Goal: Task Accomplishment & Management: Manage account settings

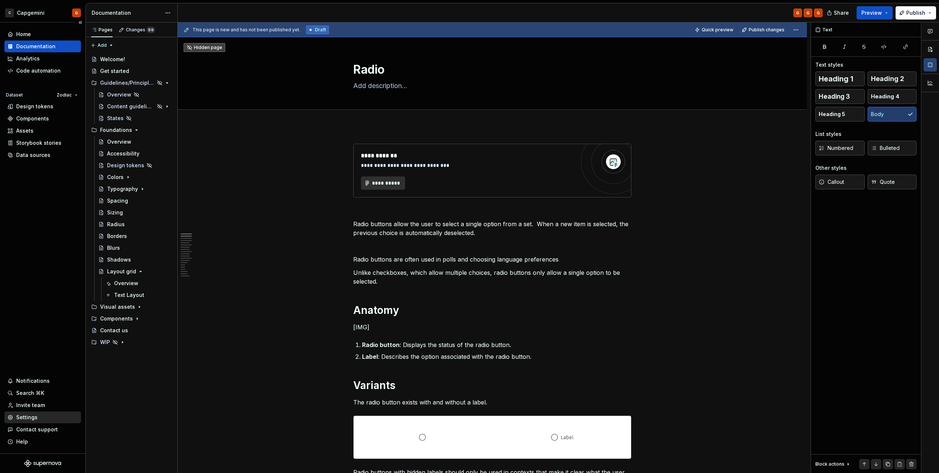
type textarea "*"
click at [35, 414] on div "Settings" at bounding box center [26, 416] width 21 height 7
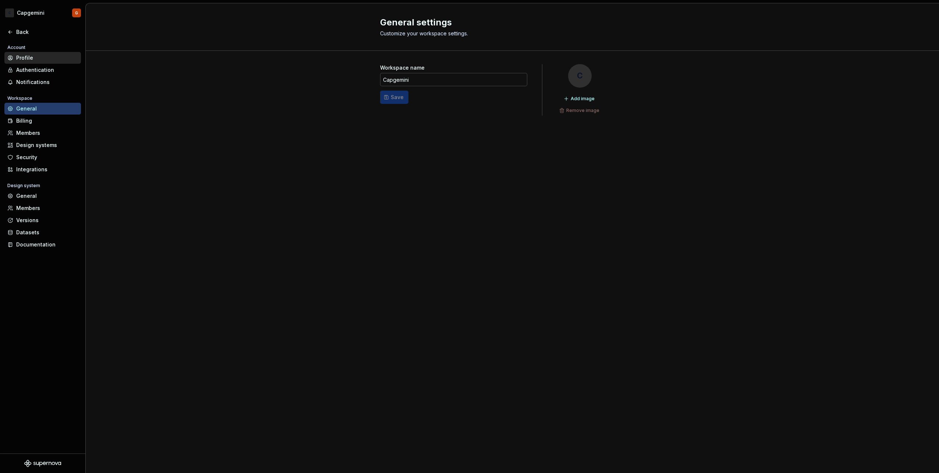
click at [40, 55] on div "Profile" at bounding box center [47, 57] width 62 height 7
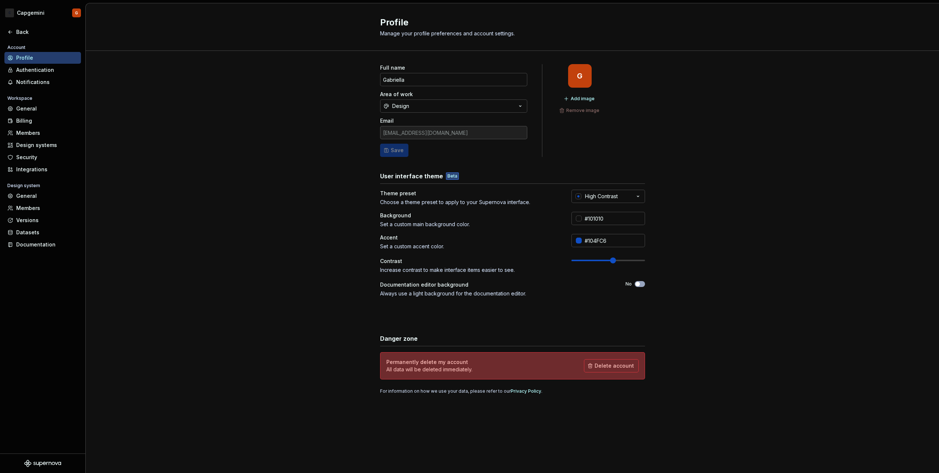
click at [609, 186] on div "User interface theme Beta Theme preset Choose a theme preset to apply to your S…" at bounding box center [512, 246] width 265 height 148
click at [609, 192] on button "High Contrast" at bounding box center [609, 196] width 74 height 13
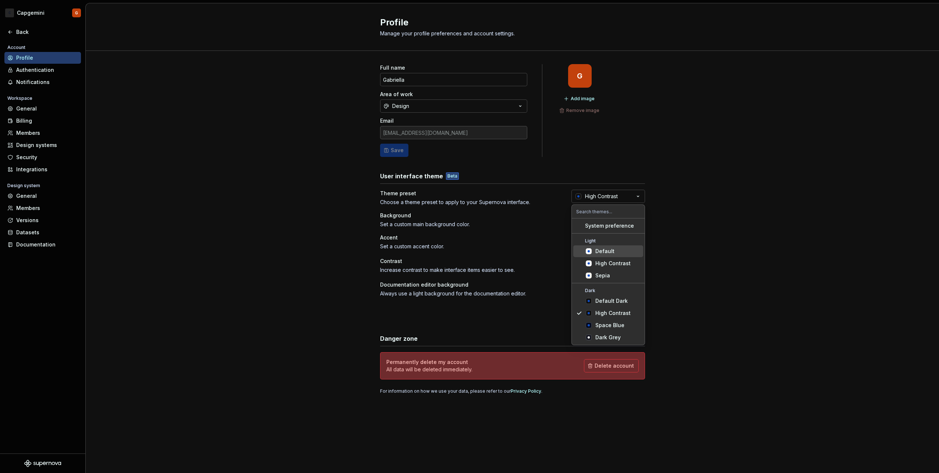
click at [611, 252] on div "Default" at bounding box center [604, 250] width 19 height 7
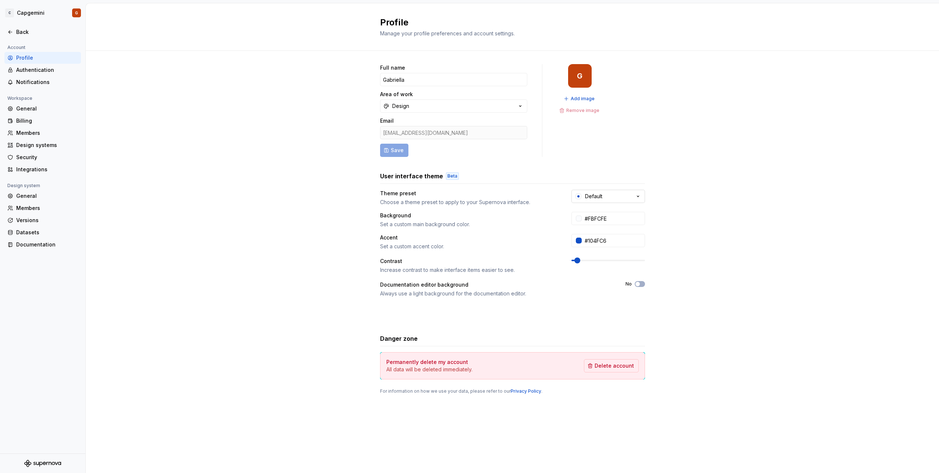
click at [586, 192] on div "Default" at bounding box center [593, 195] width 17 height 7
click at [589, 265] on icon "Suggestions" at bounding box center [589, 263] width 6 height 6
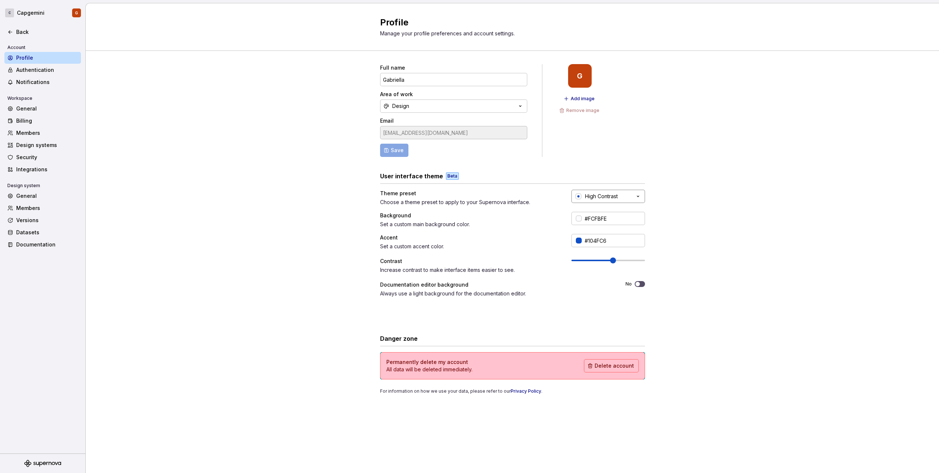
click at [591, 199] on div "High Contrast" at bounding box center [601, 195] width 33 height 7
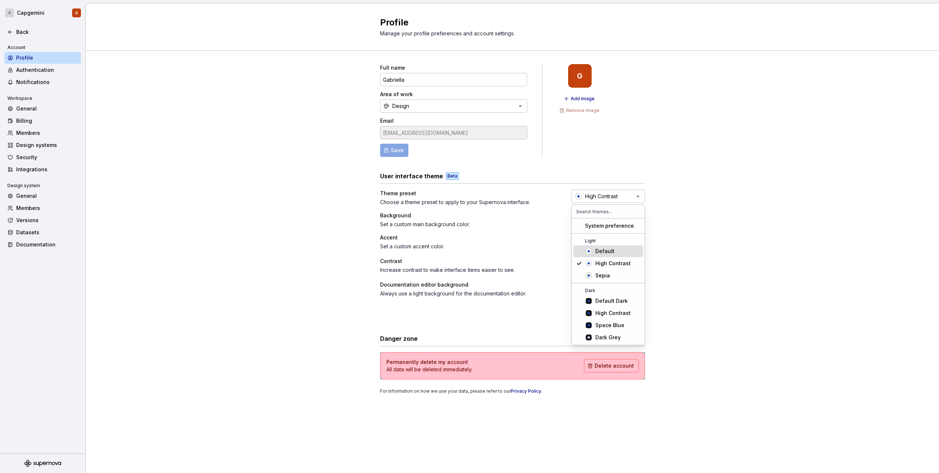
click at [594, 250] on span "Default" at bounding box center [608, 251] width 70 height 12
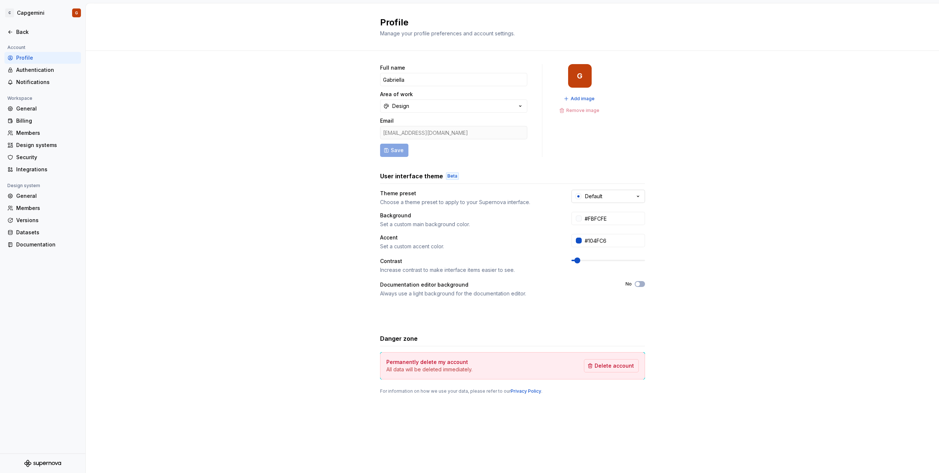
click at [593, 198] on div "Default" at bounding box center [593, 195] width 17 height 7
click at [597, 274] on div "Sepia" at bounding box center [602, 275] width 15 height 7
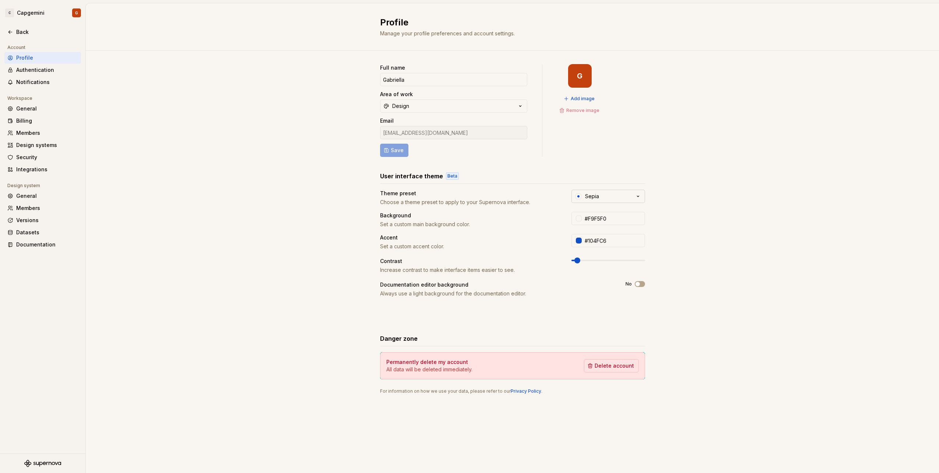
click at [604, 197] on button "Sepia" at bounding box center [609, 196] width 74 height 13
click at [607, 264] on div "High Contrast" at bounding box center [612, 262] width 35 height 7
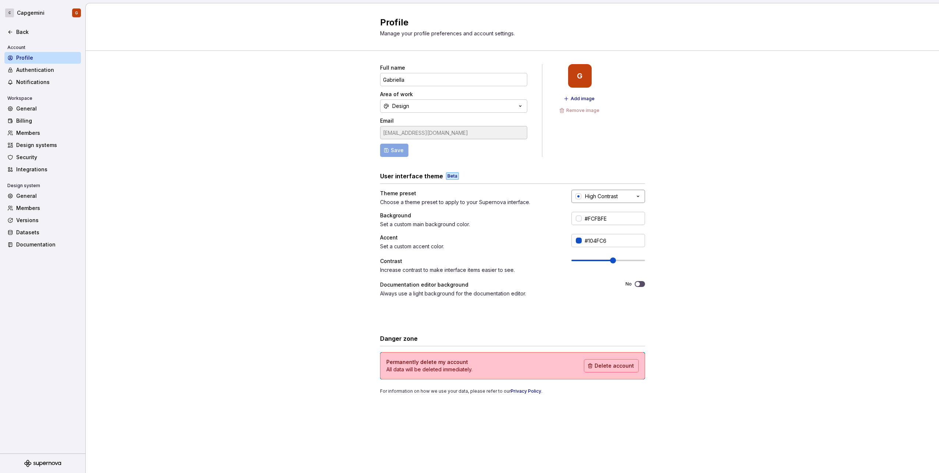
click at [591, 198] on div "High Contrast" at bounding box center [601, 195] width 33 height 7
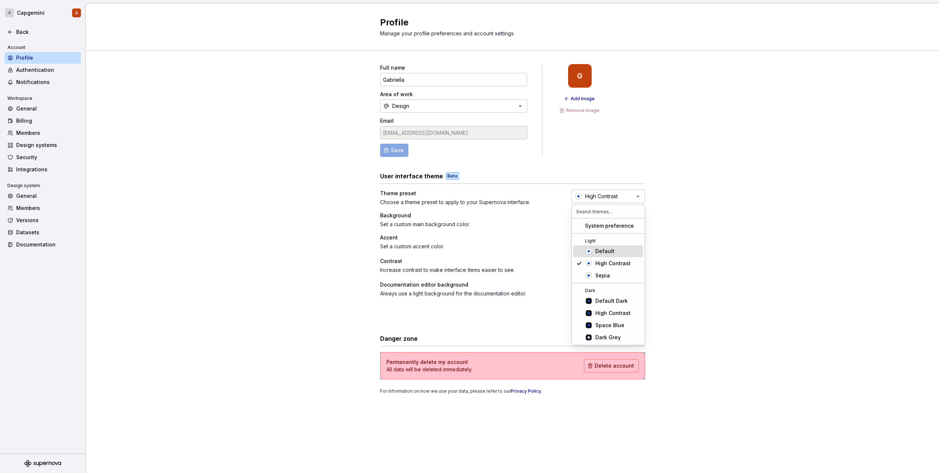
click at [597, 252] on div "Default" at bounding box center [604, 250] width 19 height 7
type input "#FBFCFE"
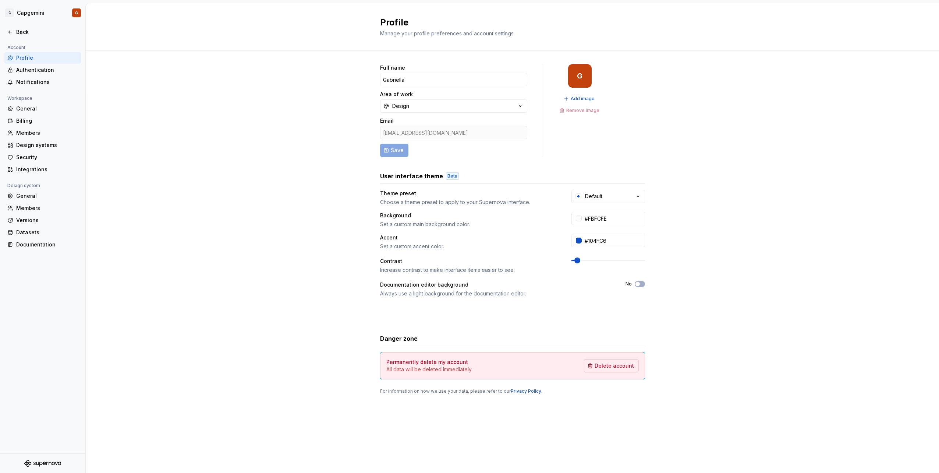
click at [689, 239] on div "Full name Gabriella Area of work Design Email [EMAIL_ADDRESS][DOMAIN_NAME] Save…" at bounding box center [512, 236] width 853 height 371
click at [438, 112] on button "Design" at bounding box center [453, 105] width 147 height 13
click at [336, 191] on div "Full name Gabriella Area of work Design Email [EMAIL_ADDRESS][DOMAIN_NAME] Save…" at bounding box center [512, 236] width 853 height 371
click at [36, 194] on div "General" at bounding box center [47, 195] width 62 height 7
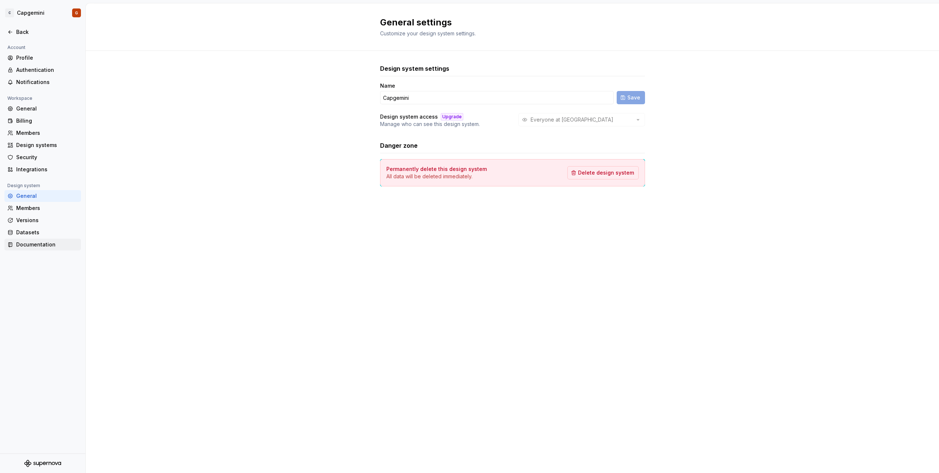
click at [34, 242] on div "Documentation" at bounding box center [47, 244] width 62 height 7
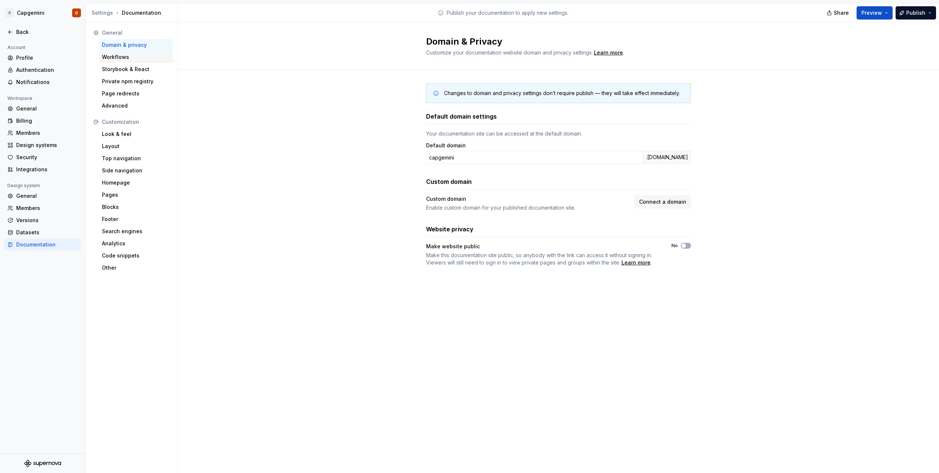
click at [124, 56] on div "Workflows" at bounding box center [136, 56] width 68 height 7
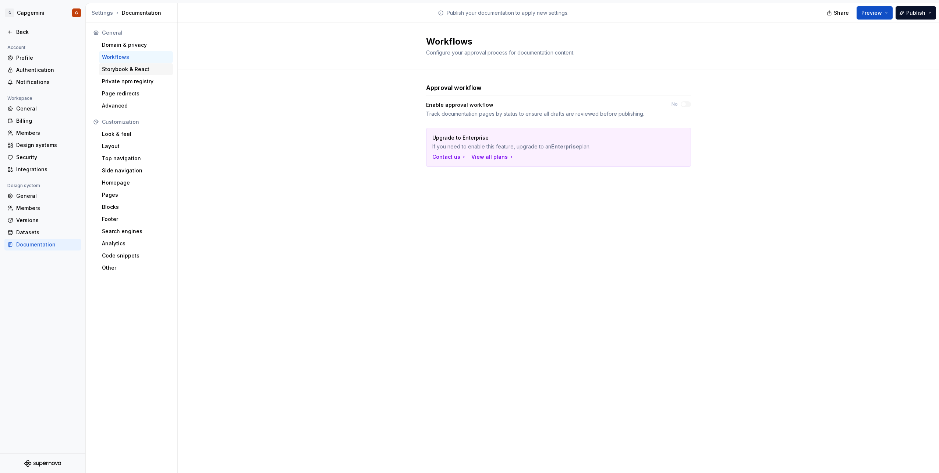
click at [129, 68] on div "Storybook & React" at bounding box center [136, 69] width 68 height 7
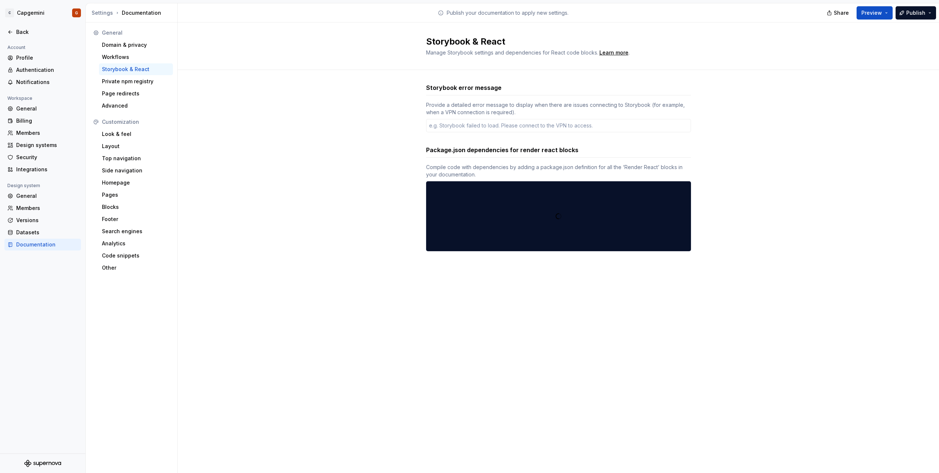
type textarea "*"
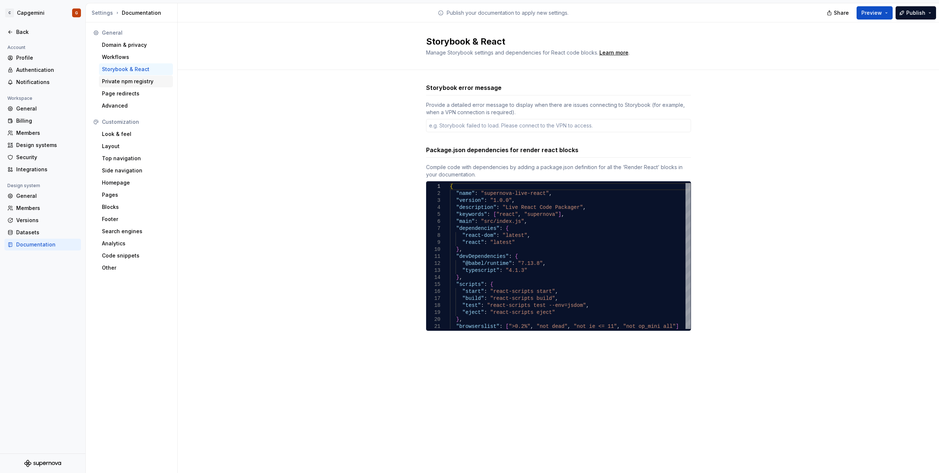
click at [134, 85] on div "Private npm registry" at bounding box center [136, 81] width 68 height 7
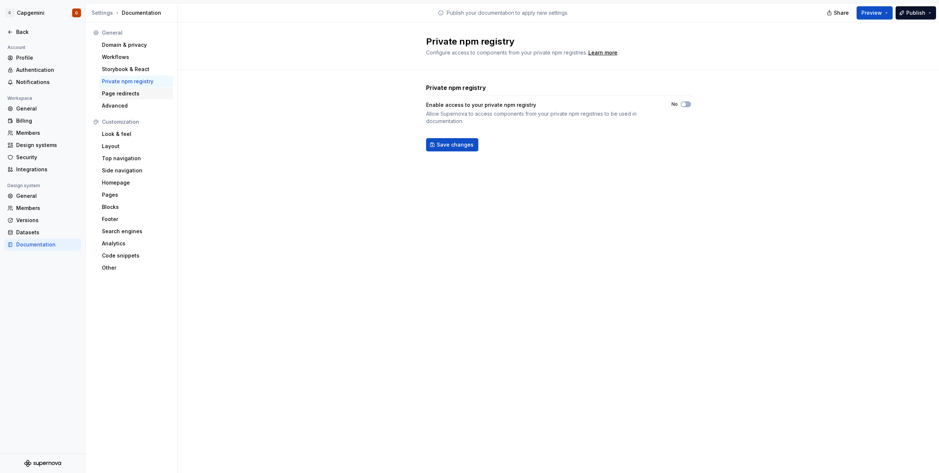
click at [135, 95] on div "Page redirects" at bounding box center [136, 93] width 68 height 7
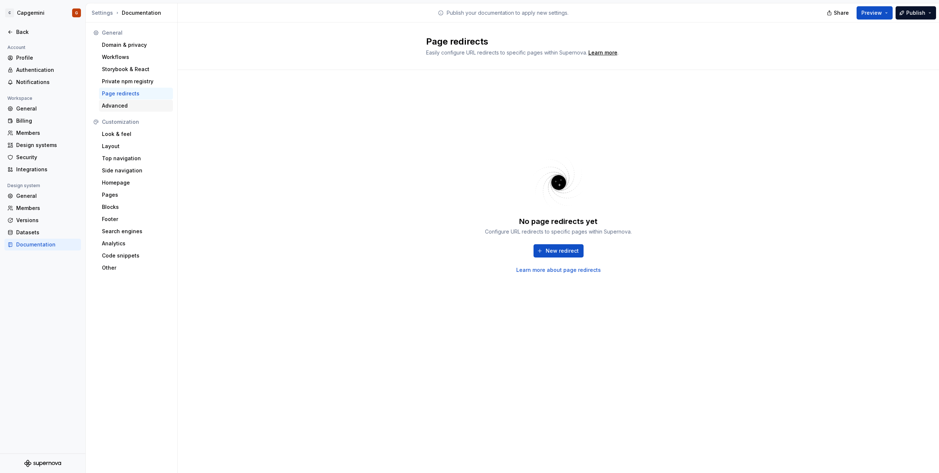
click at [137, 110] on div "Advanced" at bounding box center [136, 106] width 74 height 12
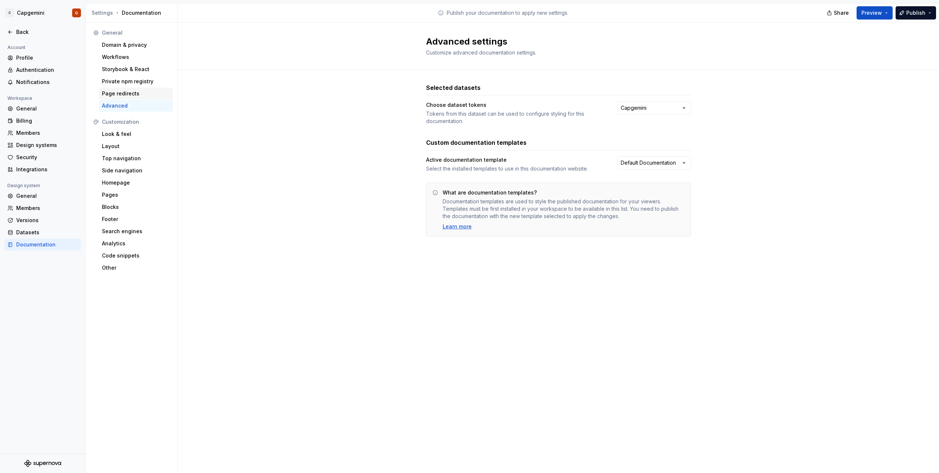
click at [135, 98] on div "Page redirects" at bounding box center [136, 94] width 74 height 12
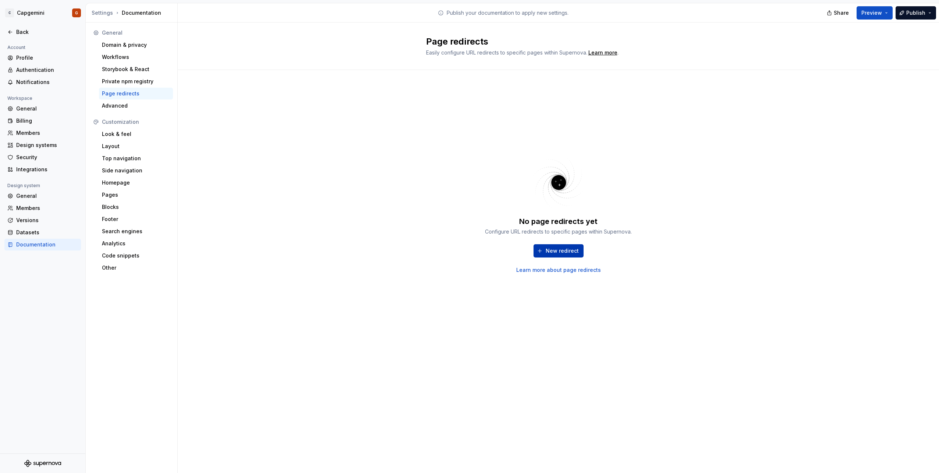
click at [574, 249] on span "New redirect" at bounding box center [562, 250] width 33 height 7
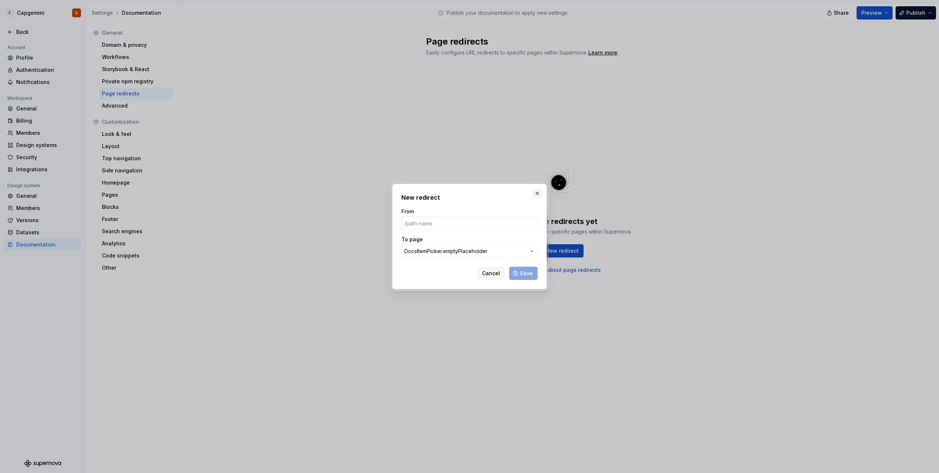
click at [539, 196] on button "button" at bounding box center [537, 193] width 10 height 10
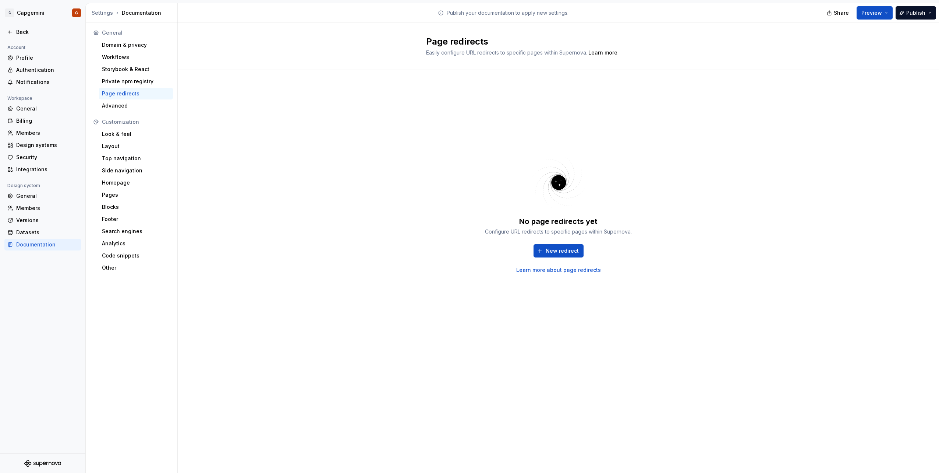
click at [539, 271] on link "Learn more about page redirects" at bounding box center [558, 269] width 85 height 7
click at [131, 110] on div "Advanced" at bounding box center [136, 106] width 74 height 12
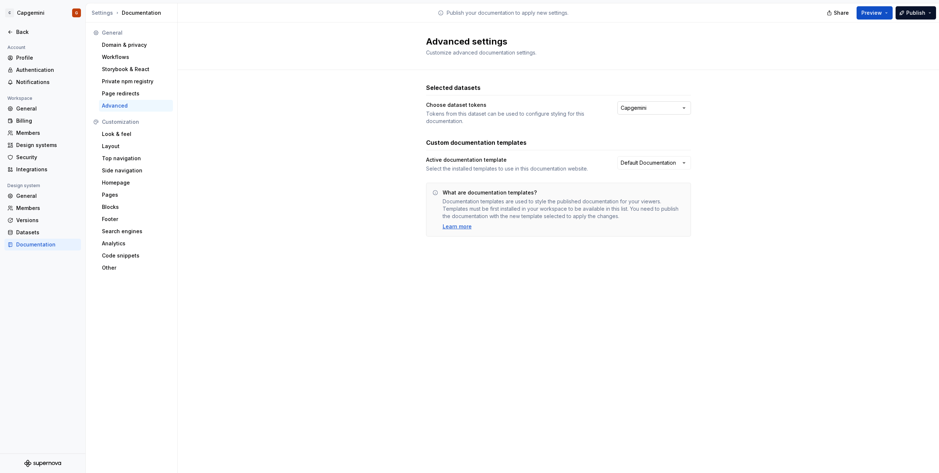
click at [669, 109] on html "C Capgemini G Back Account Profile Authentication Notifications Workspace Gener…" at bounding box center [469, 236] width 939 height 473
click at [809, 132] on html "C Capgemini G Back Account Profile Authentication Notifications Workspace Gener…" at bounding box center [469, 236] width 939 height 473
click at [662, 162] on html "C Capgemini G Back Account Profile Authentication Notifications Workspace Gener…" at bounding box center [469, 236] width 939 height 473
click at [759, 171] on html "C Capgemini G Back Account Profile Authentication Notifications Workspace Gener…" at bounding box center [469, 236] width 939 height 473
click at [703, 161] on div "Selected datasets Choose dataset tokens Tokens from this dataset can be used to…" at bounding box center [558, 167] width 761 height 194
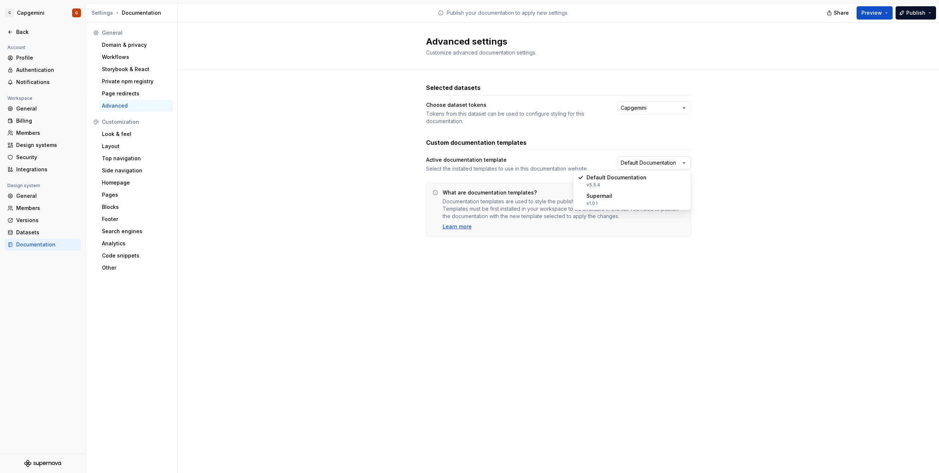
click at [683, 161] on html "C Capgemini G Back Account Profile Authentication Notifications Workspace Gener…" at bounding box center [469, 236] width 939 height 473
click at [738, 192] on html "C Capgemini G Back Account Profile Authentication Notifications Workspace Gener…" at bounding box center [469, 236] width 939 height 473
click at [463, 227] on div "Learn more" at bounding box center [457, 226] width 29 height 7
click at [151, 147] on div "Layout" at bounding box center [136, 145] width 68 height 7
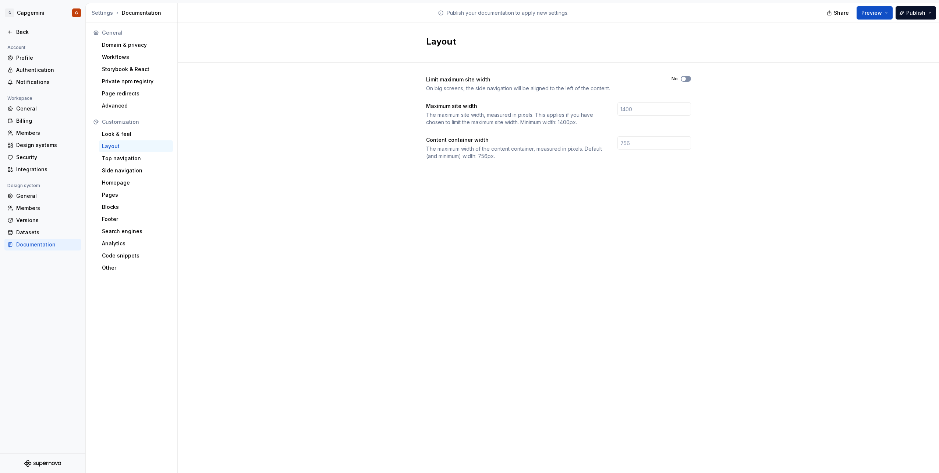
click at [685, 77] on span "button" at bounding box center [684, 79] width 4 height 4
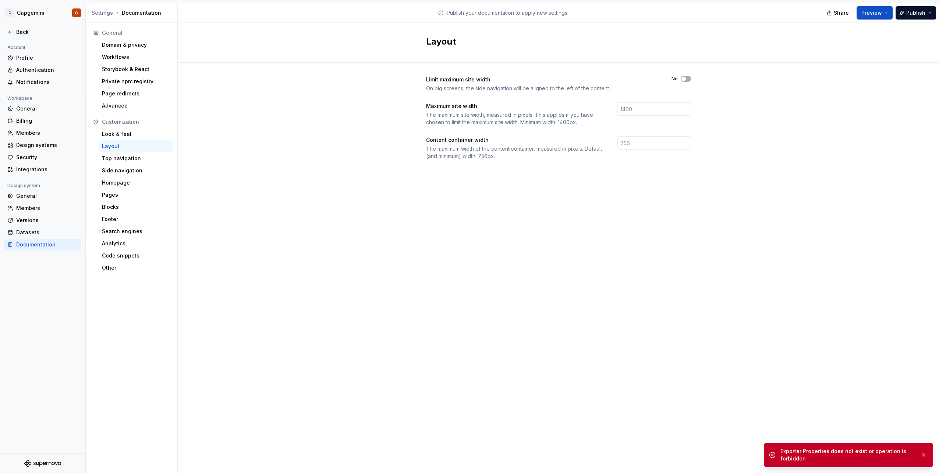
click at [477, 122] on div "The maximum site width, measured in pixels. This applies if you have chosen to …" at bounding box center [515, 118] width 178 height 15
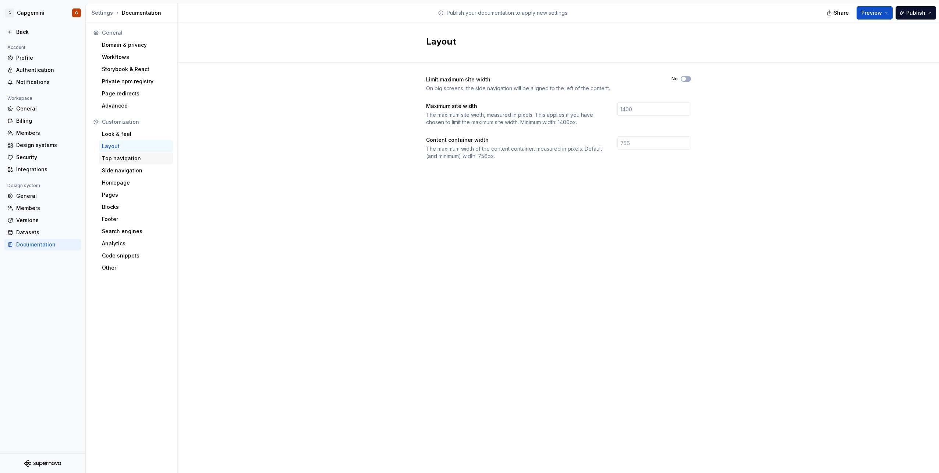
click at [144, 161] on div "Top navigation" at bounding box center [136, 158] width 68 height 7
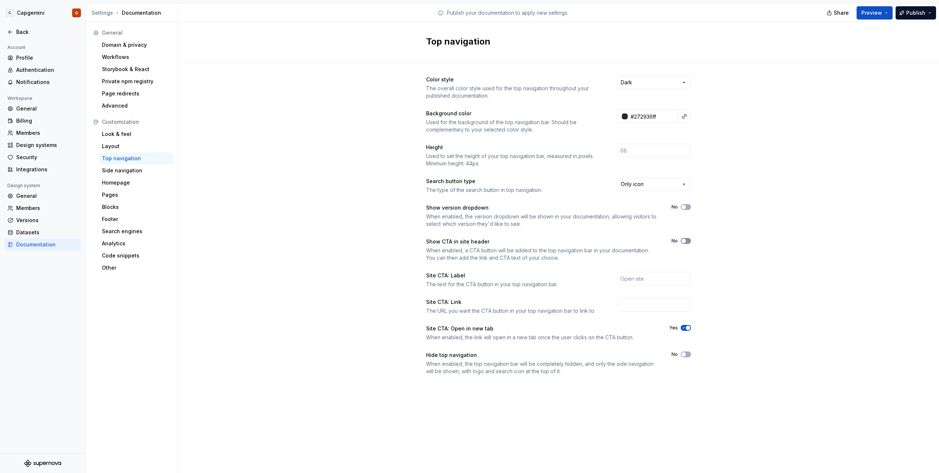
click at [689, 241] on div "Color style The overall color style used for the top navigation throughout your…" at bounding box center [558, 233] width 761 height 340
click at [689, 241] on button "No" at bounding box center [686, 241] width 10 height 6
click at [691, 238] on div "No" at bounding box center [682, 241] width 20 height 6
click at [690, 240] on button "No" at bounding box center [686, 241] width 10 height 6
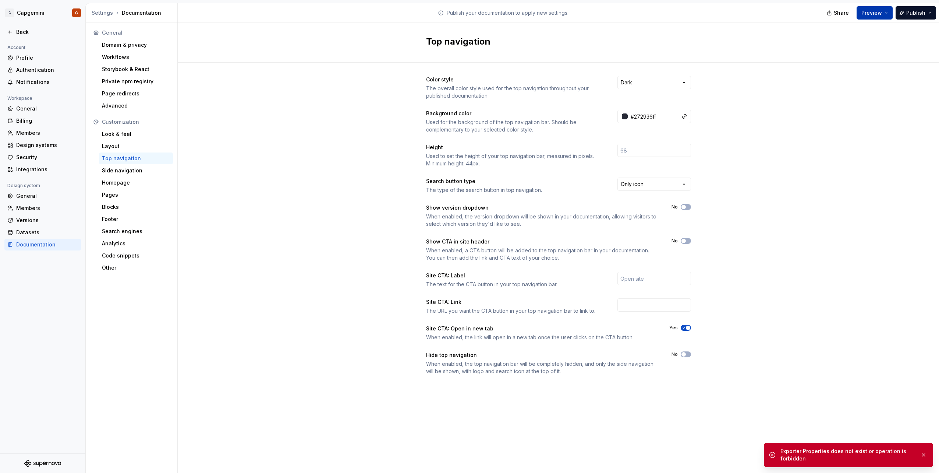
click at [887, 17] on button "Preview" at bounding box center [875, 12] width 36 height 13
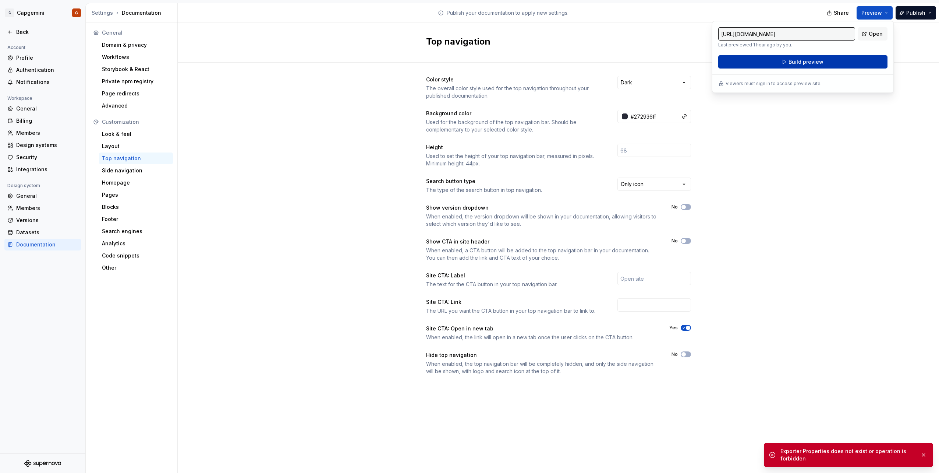
drag, startPoint x: 887, startPoint y: 17, endPoint x: 827, endPoint y: 60, distance: 73.8
click at [827, 60] on button "Build preview" at bounding box center [802, 61] width 169 height 13
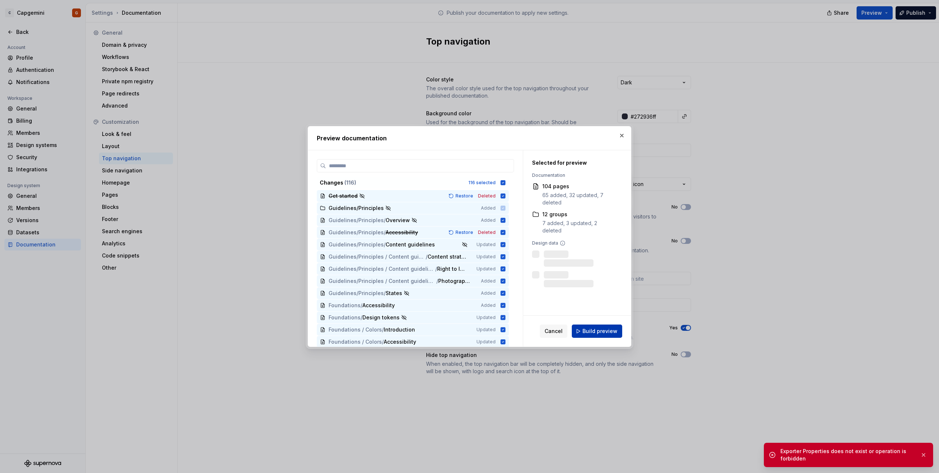
click at [609, 329] on span "Build preview" at bounding box center [600, 330] width 35 height 7
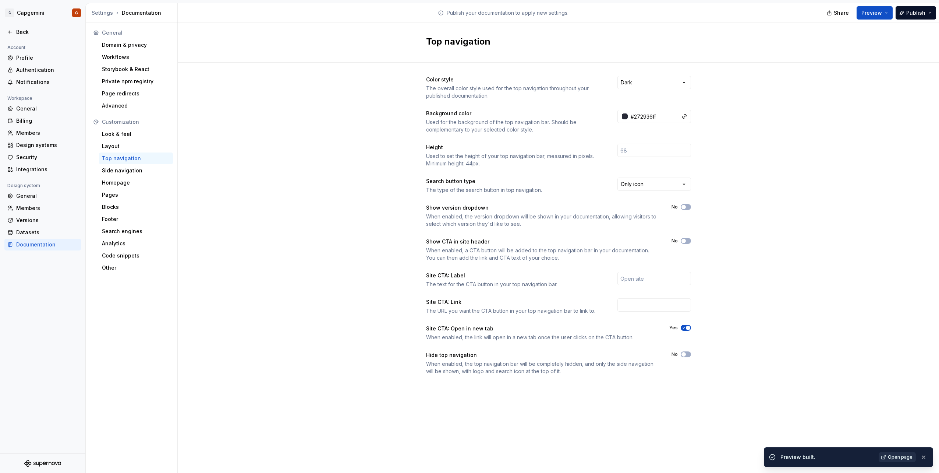
click at [891, 454] on span "Open page" at bounding box center [900, 457] width 25 height 6
click at [690, 243] on button "No" at bounding box center [686, 241] width 10 height 6
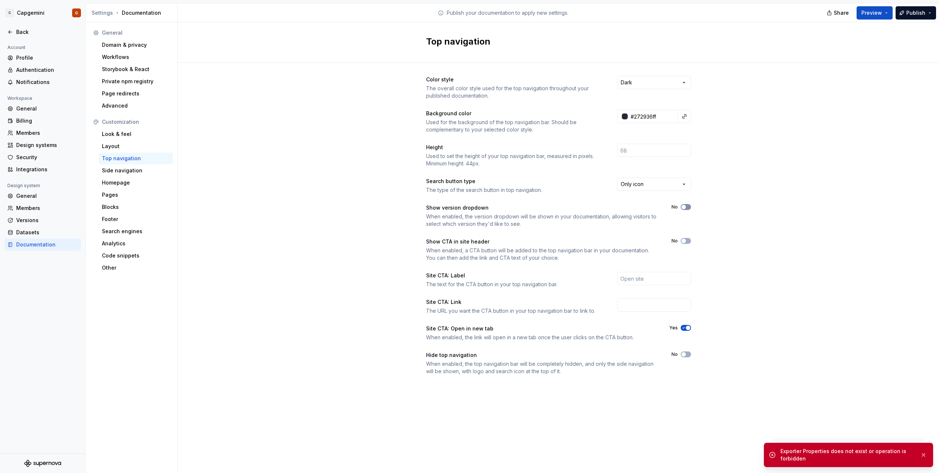
click at [685, 208] on span "button" at bounding box center [684, 207] width 4 height 4
click at [691, 353] on button "No" at bounding box center [686, 354] width 10 height 6
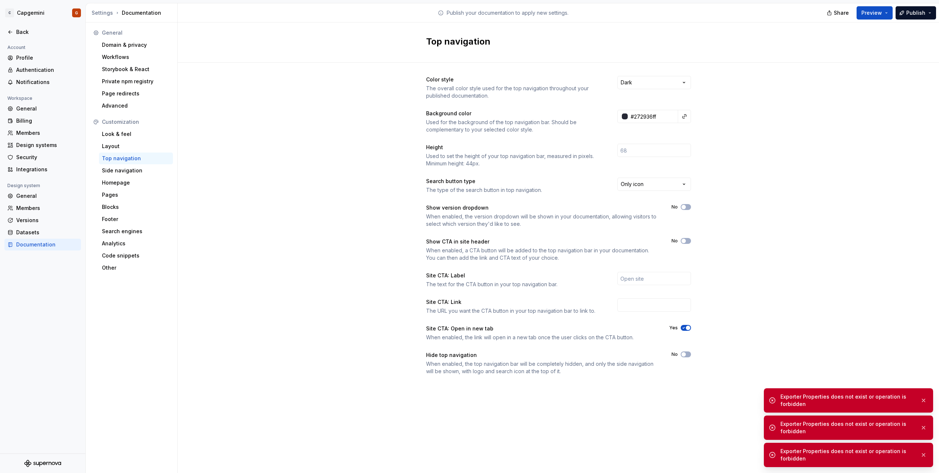
click at [792, 420] on div "Exporter Properties does not exist or operation is forbidden" at bounding box center [848, 427] width 134 height 15
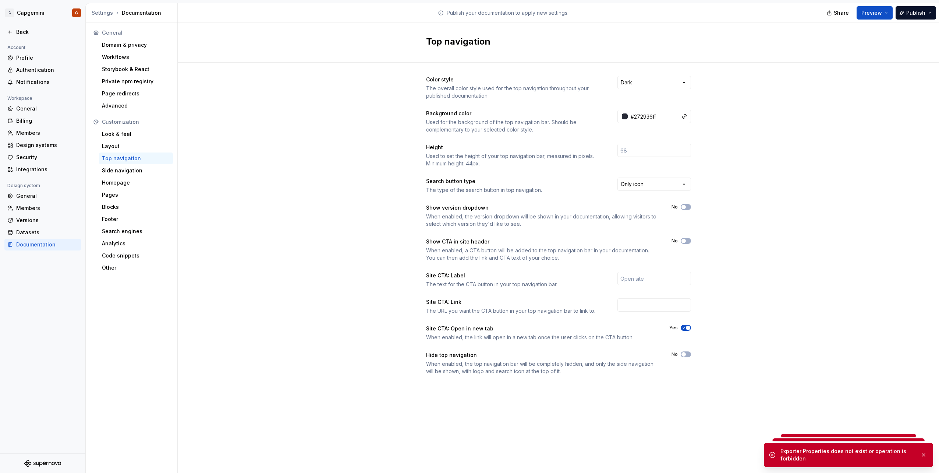
click at [0, 0] on div "C Capgemini G Back Account Profile Authentication Notifications Workspace Gener…" at bounding box center [0, 0] width 0 height 0
click at [142, 174] on div "Side navigation" at bounding box center [136, 171] width 74 height 12
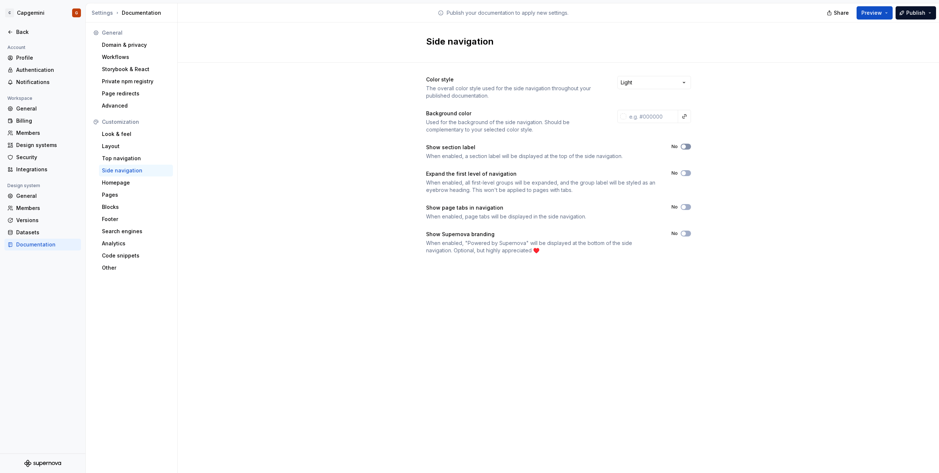
click at [687, 148] on button "No" at bounding box center [686, 147] width 10 height 6
click at [127, 185] on div "Homepage" at bounding box center [136, 182] width 68 height 7
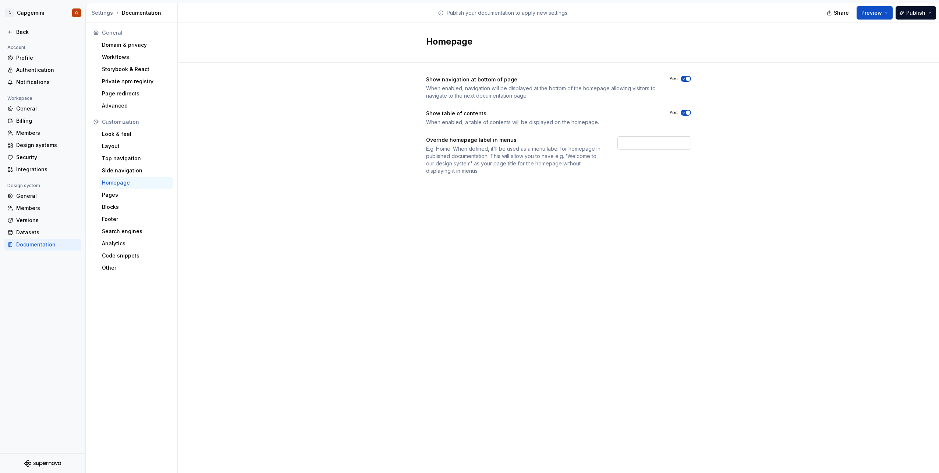
click at [653, 147] on input "text" at bounding box center [655, 142] width 74 height 13
type input "Welcome to the Zodiak Design System"
click at [878, 13] on span "Preview" at bounding box center [872, 12] width 21 height 7
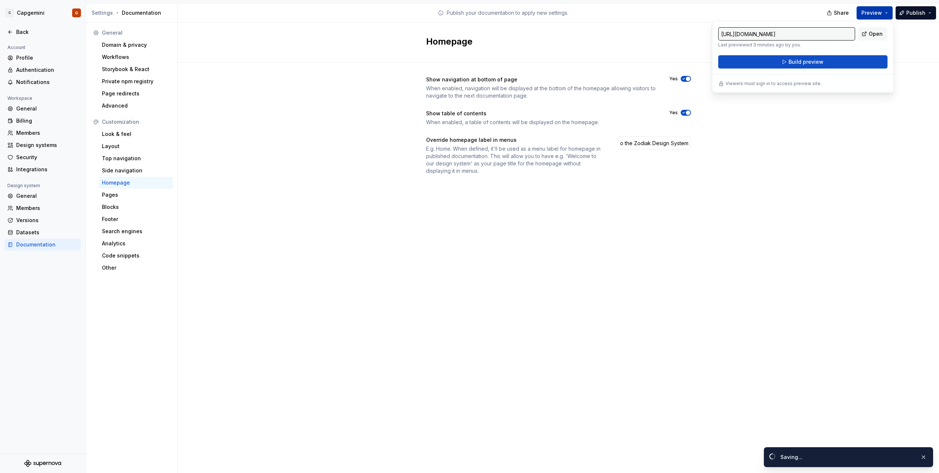
scroll to position [0, 0]
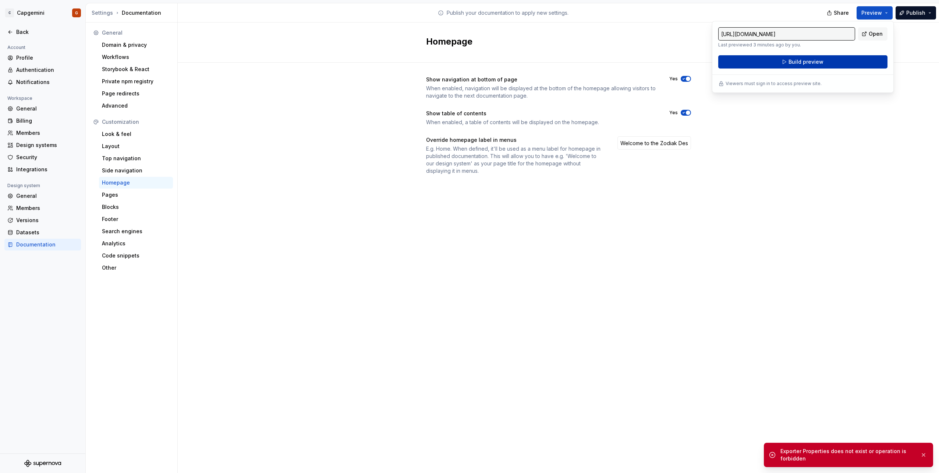
drag, startPoint x: 878, startPoint y: 14, endPoint x: 831, endPoint y: 63, distance: 68.4
click at [831, 63] on button "Build preview" at bounding box center [802, 61] width 169 height 13
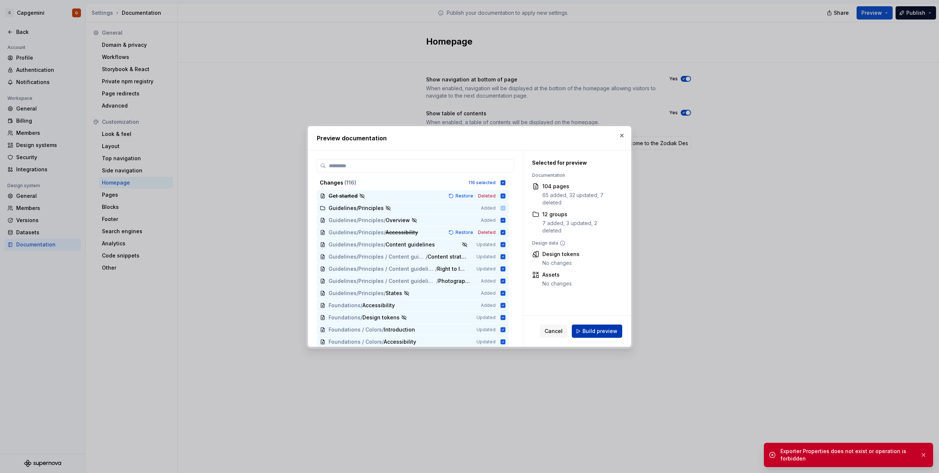
click at [607, 328] on span "Build preview" at bounding box center [600, 330] width 35 height 7
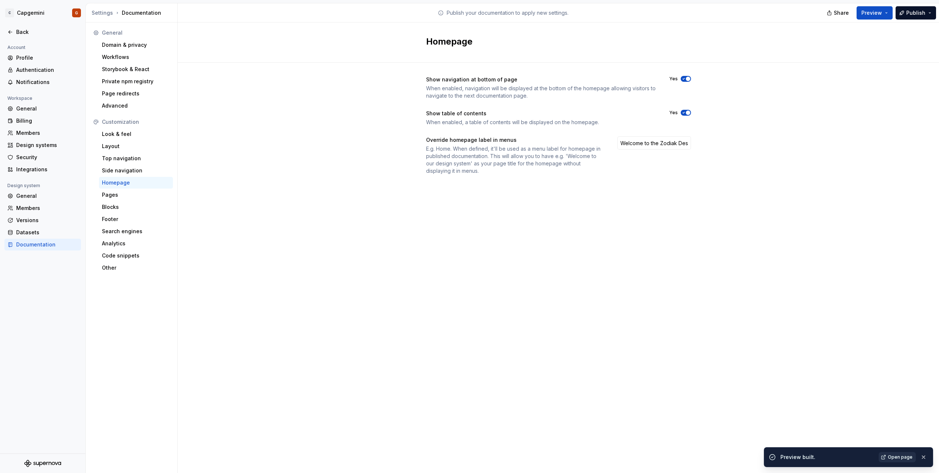
click at [884, 458] on link "Open page" at bounding box center [897, 457] width 37 height 10
